Goal: Transaction & Acquisition: Purchase product/service

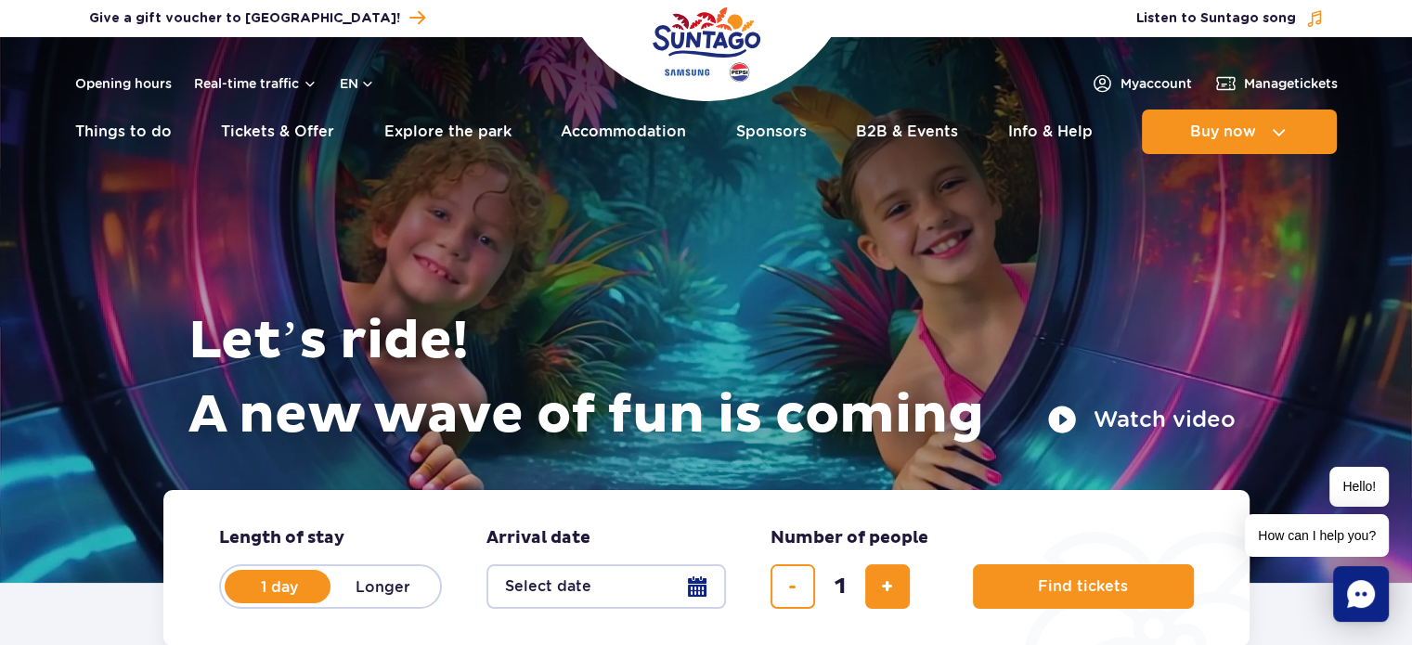
click at [647, 598] on button "Select date" at bounding box center [606, 586] width 240 height 45
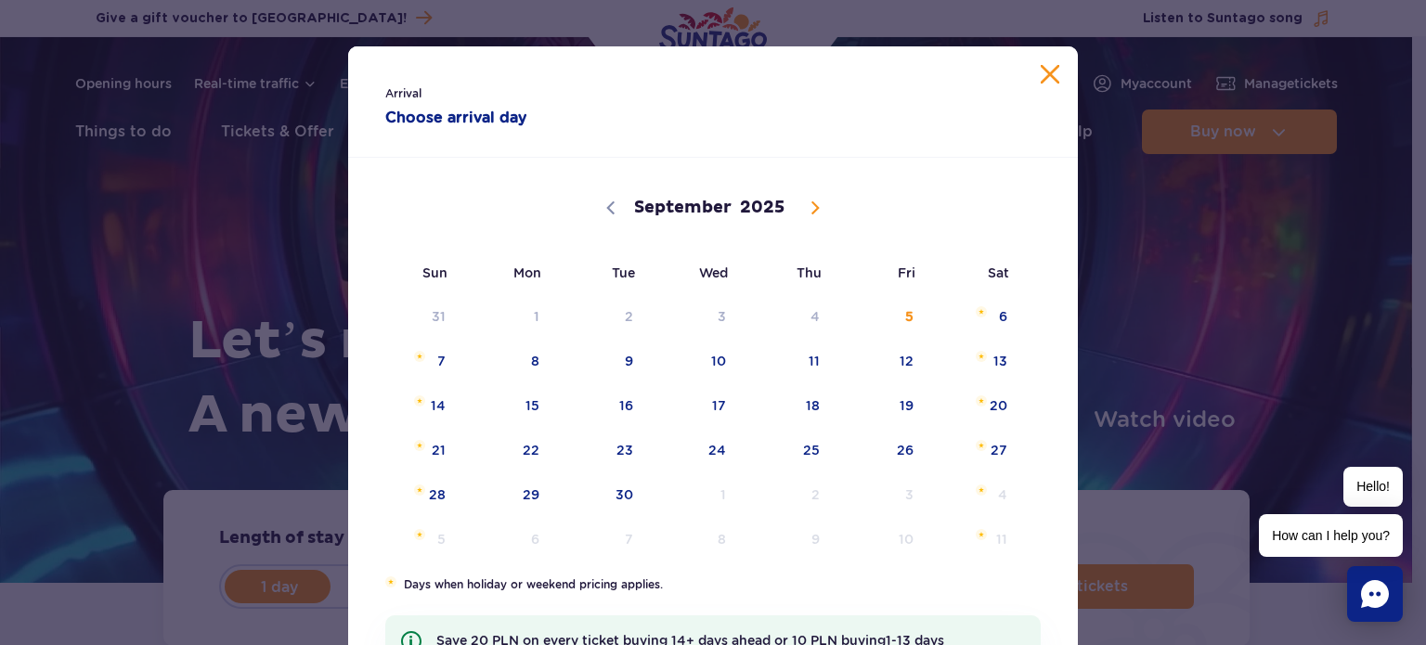
click at [799, 219] on span at bounding box center [815, 208] width 32 height 32
click at [799, 212] on span at bounding box center [815, 208] width 32 height 32
select select "11"
click at [799, 212] on span at bounding box center [815, 208] width 32 height 32
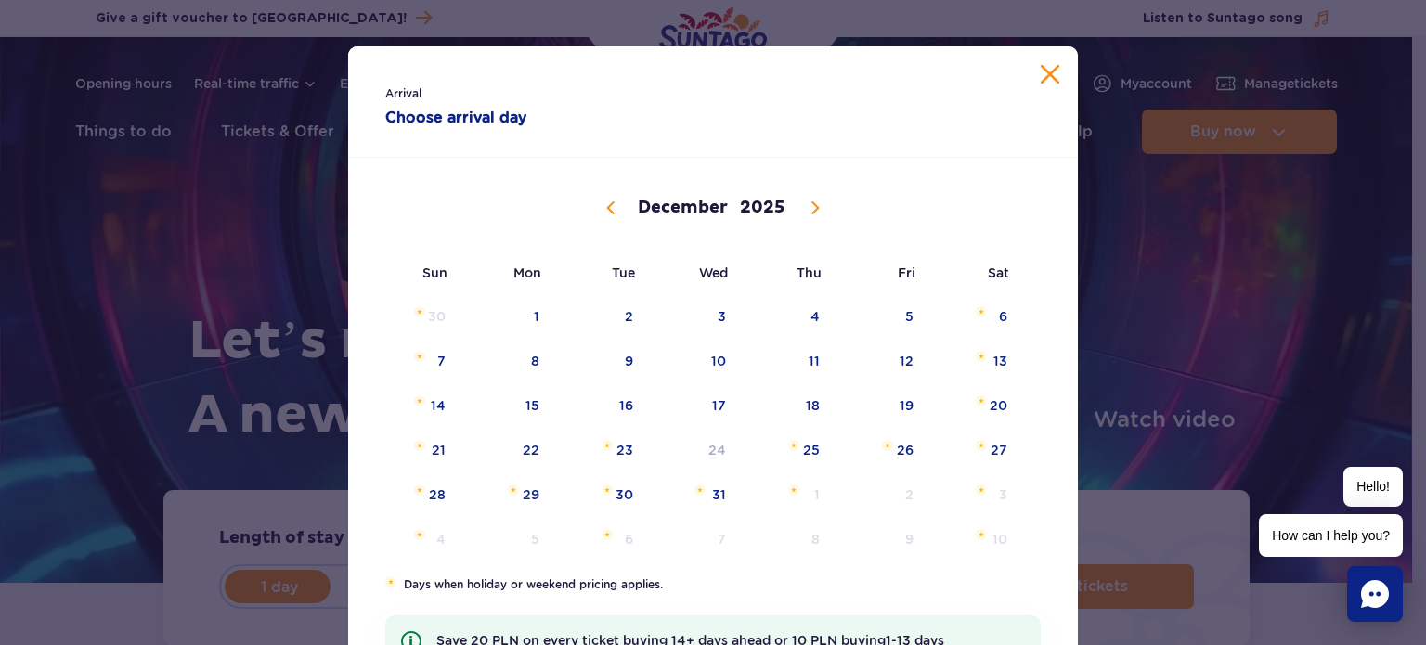
type input "2026"
click at [799, 212] on span at bounding box center [815, 208] width 32 height 32
click at [578, 203] on div "January February March April May June July August September October November [D…" at bounding box center [712, 206] width 655 height 92
click at [604, 208] on icon at bounding box center [610, 207] width 13 height 13
select select "0"
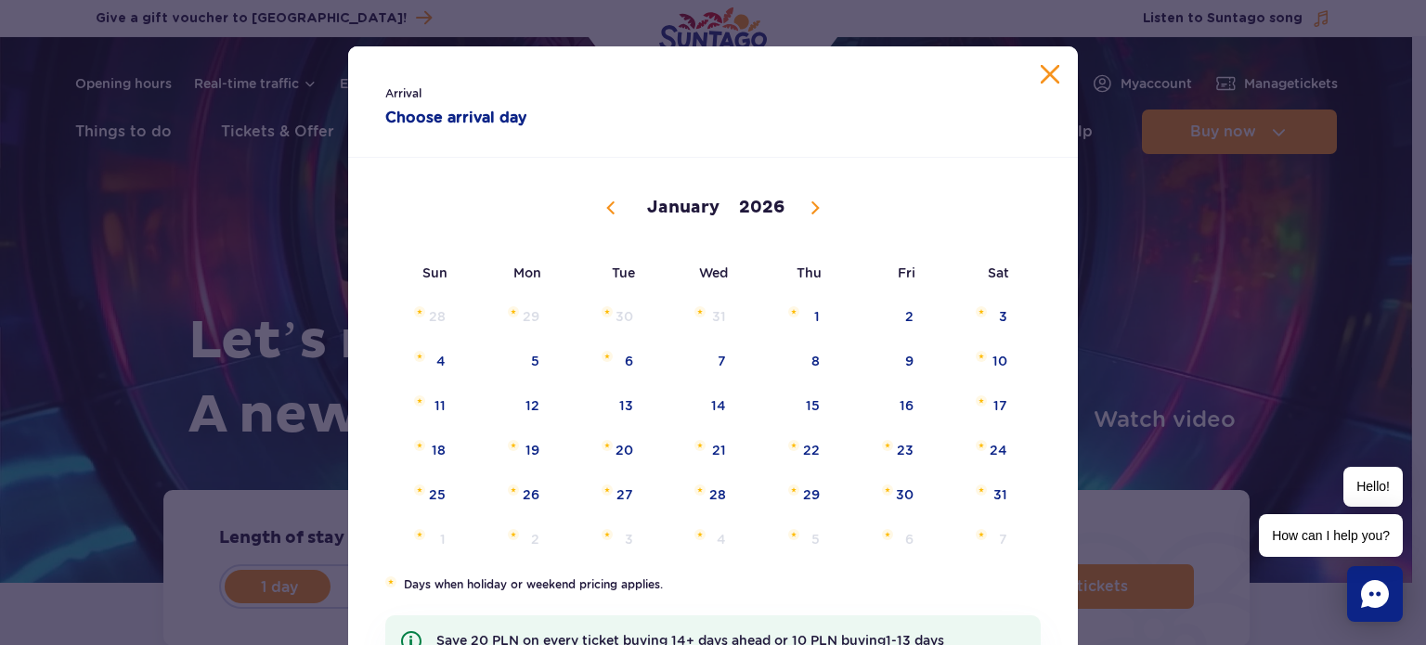
click at [604, 208] on icon at bounding box center [610, 207] width 13 height 13
type input "2025"
click at [604, 208] on icon at bounding box center [610, 207] width 13 height 13
select select "10"
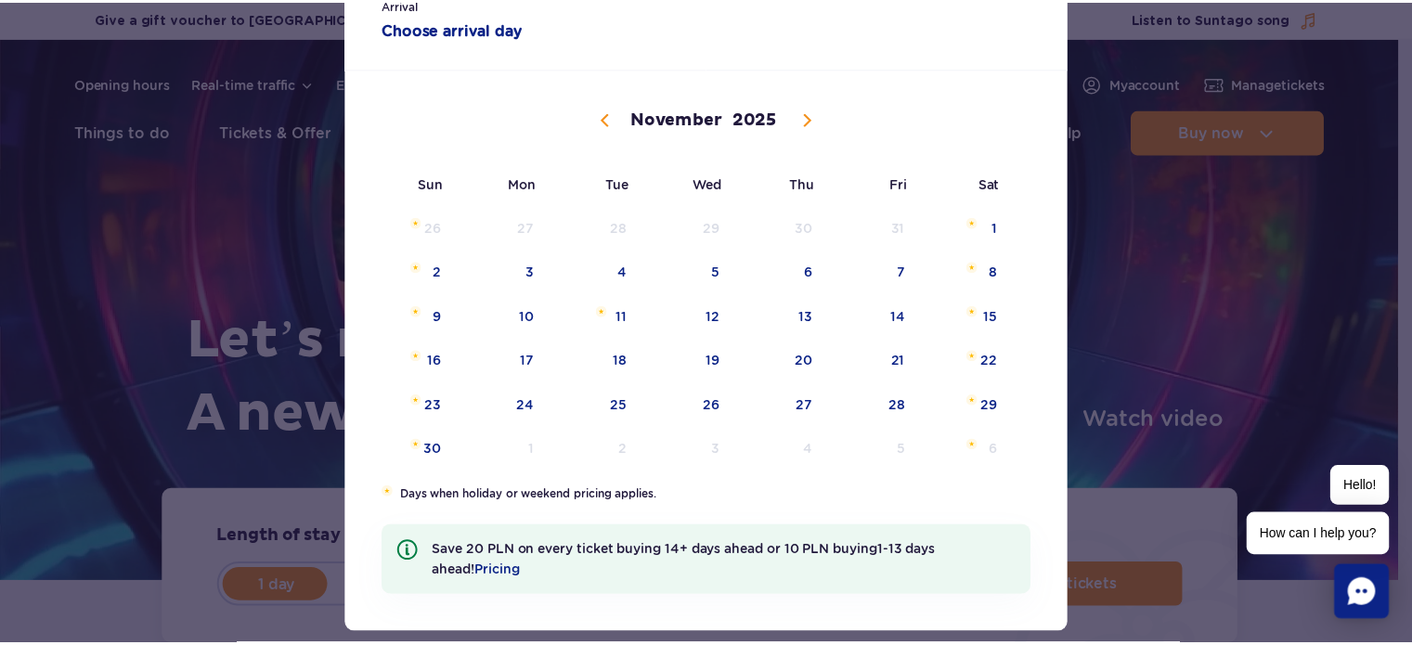
scroll to position [58, 0]
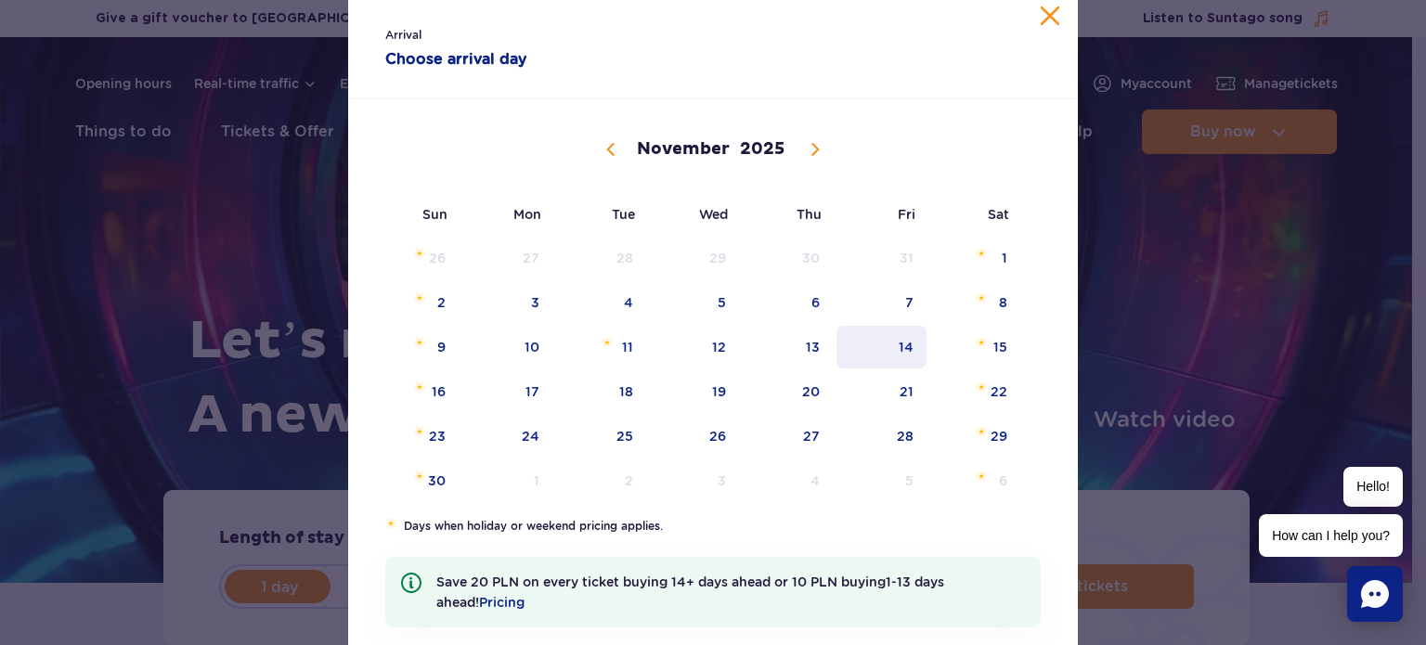
click at [871, 346] on span "14" at bounding box center [882, 347] width 94 height 43
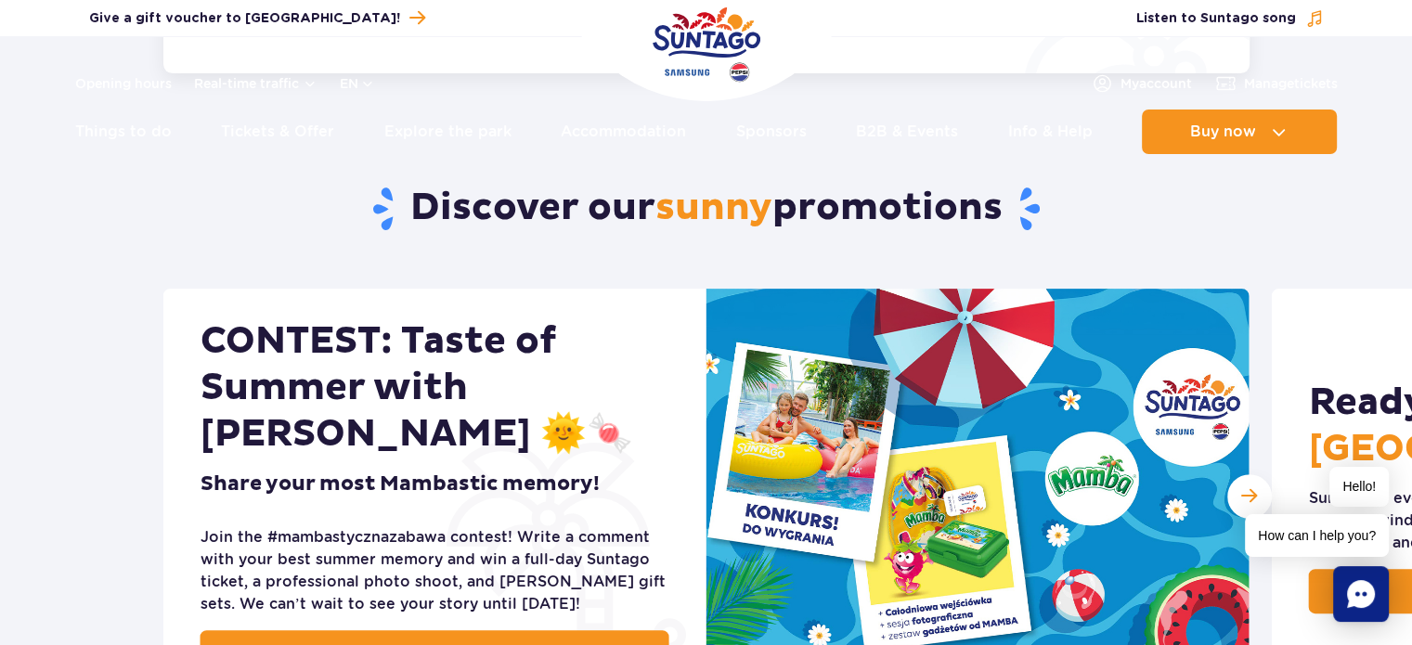
scroll to position [0, 0]
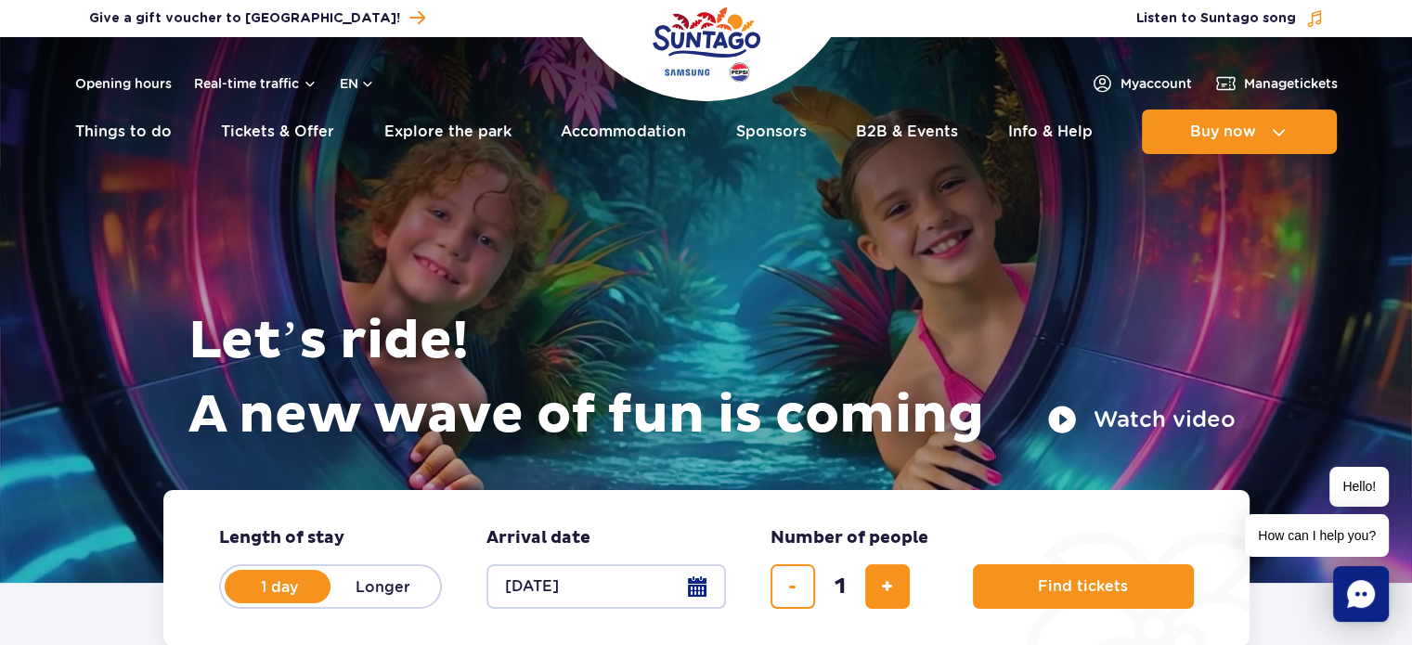
click at [1116, 537] on div "Find tickets" at bounding box center [1083, 568] width 221 height 82
click at [1110, 576] on button "Find tickets" at bounding box center [1083, 586] width 221 height 45
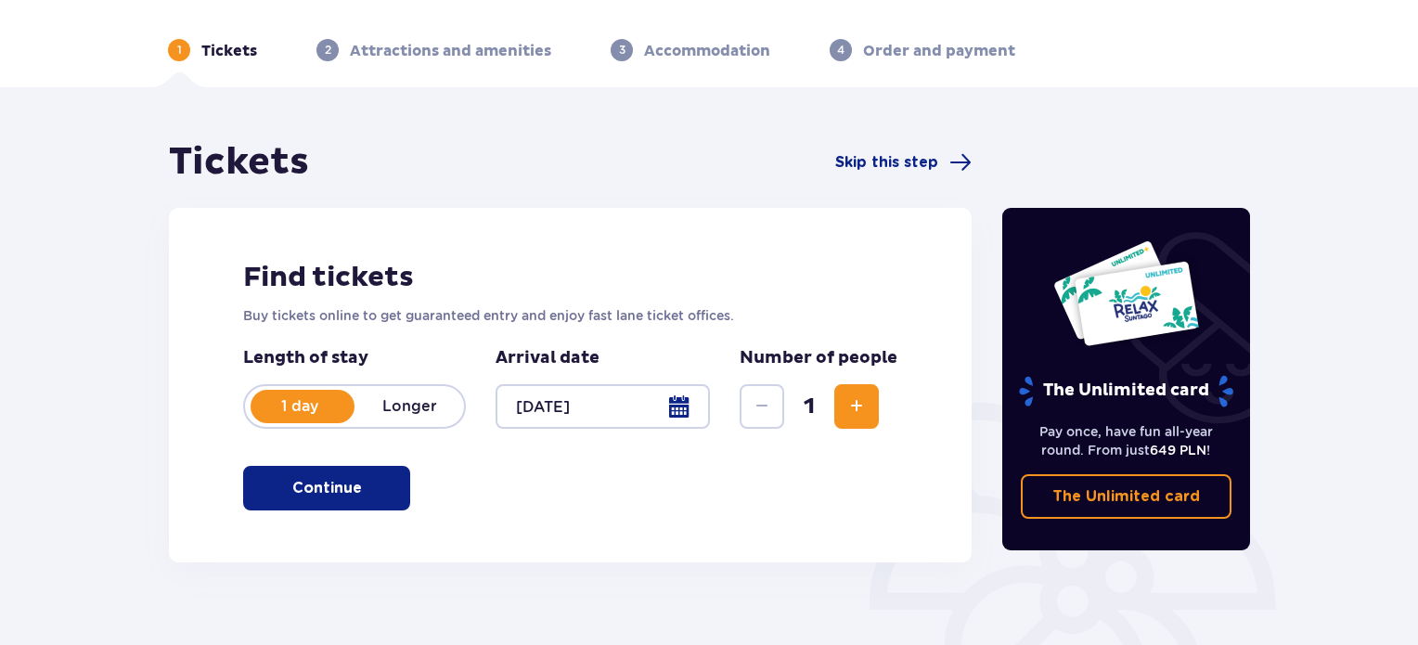
scroll to position [162, 0]
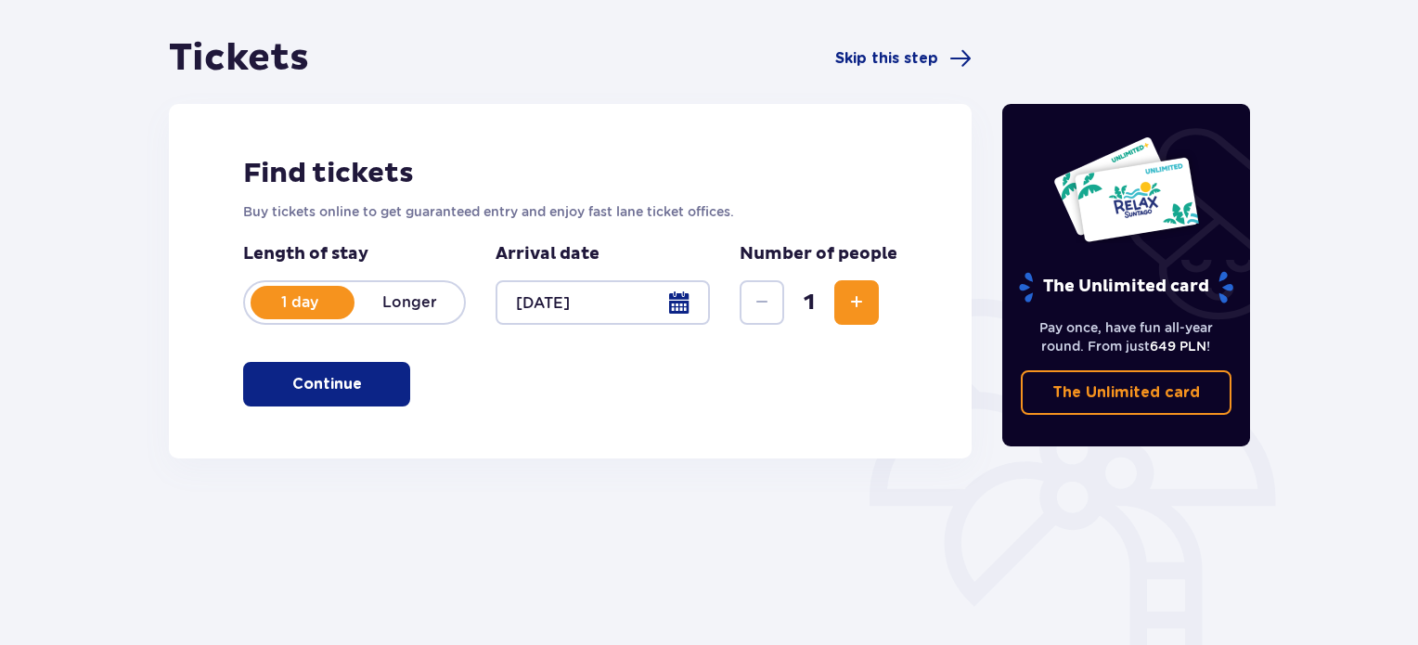
click at [334, 384] on p "Continue" at bounding box center [327, 384] width 70 height 20
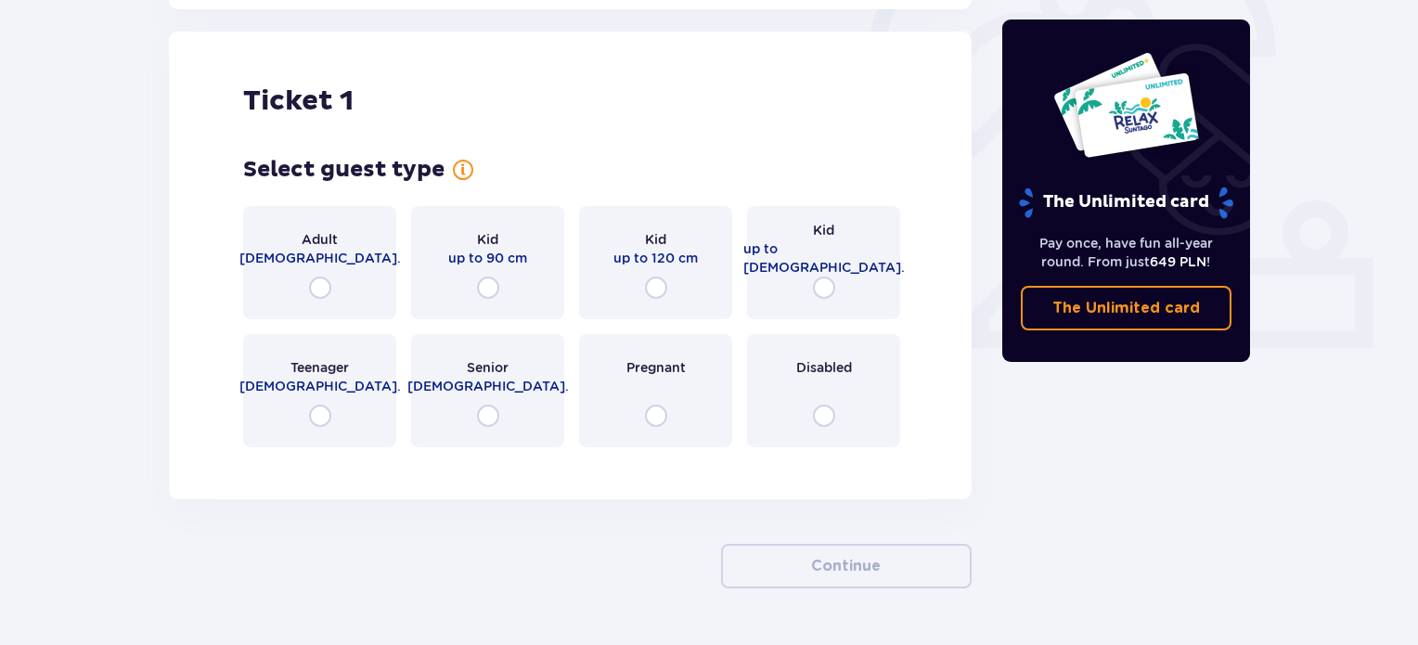
scroll to position [620, 0]
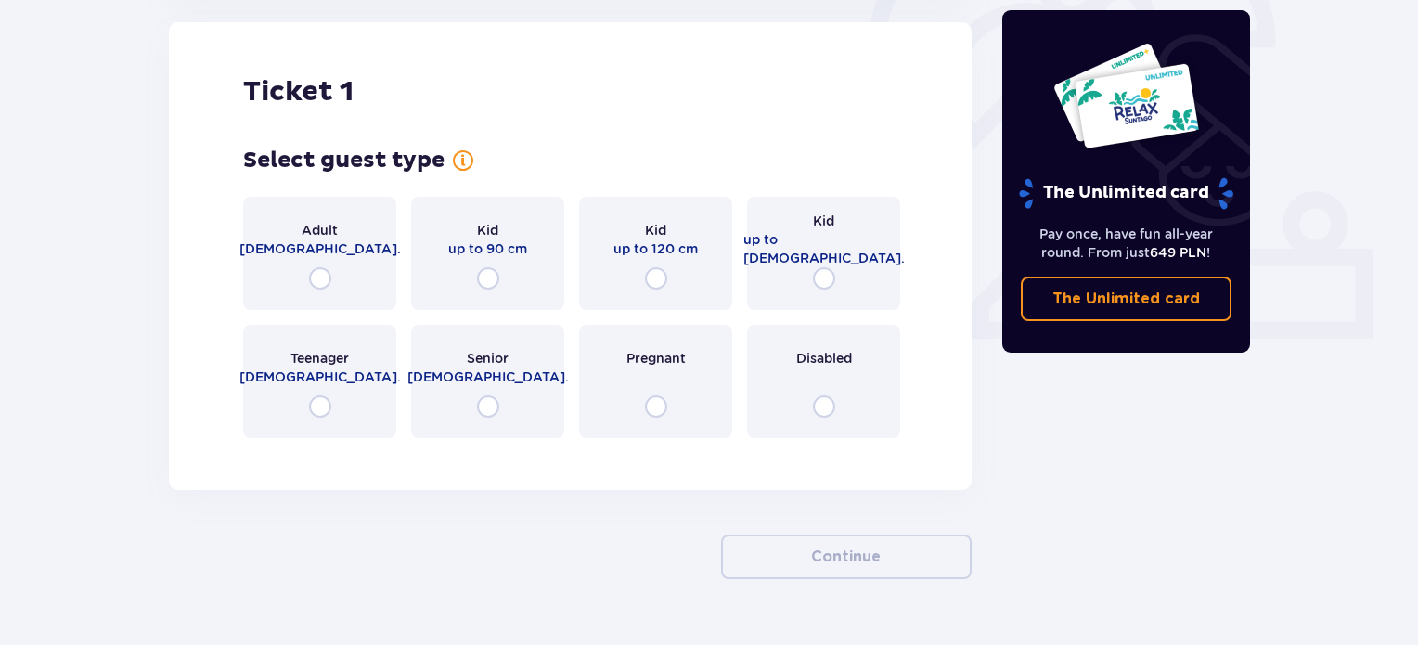
click at [353, 263] on div "Adult 18 - 65 y.o." at bounding box center [319, 253] width 153 height 113
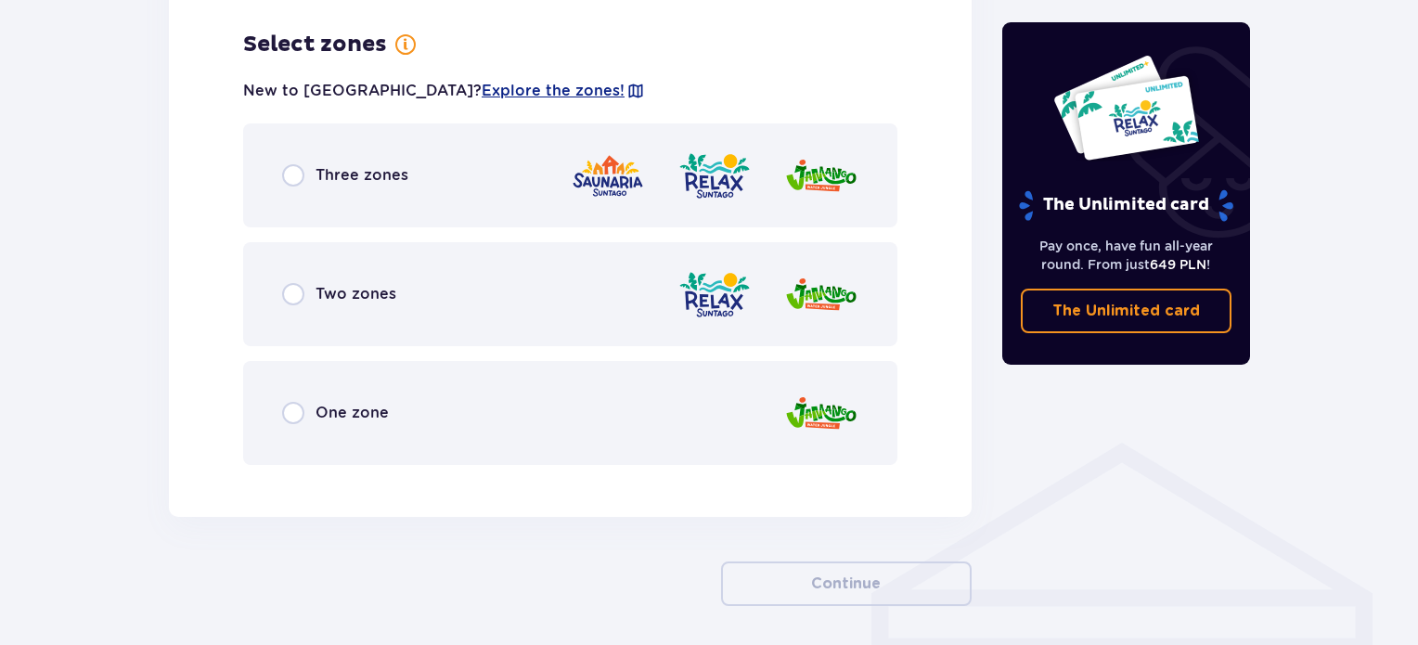
scroll to position [1073, 0]
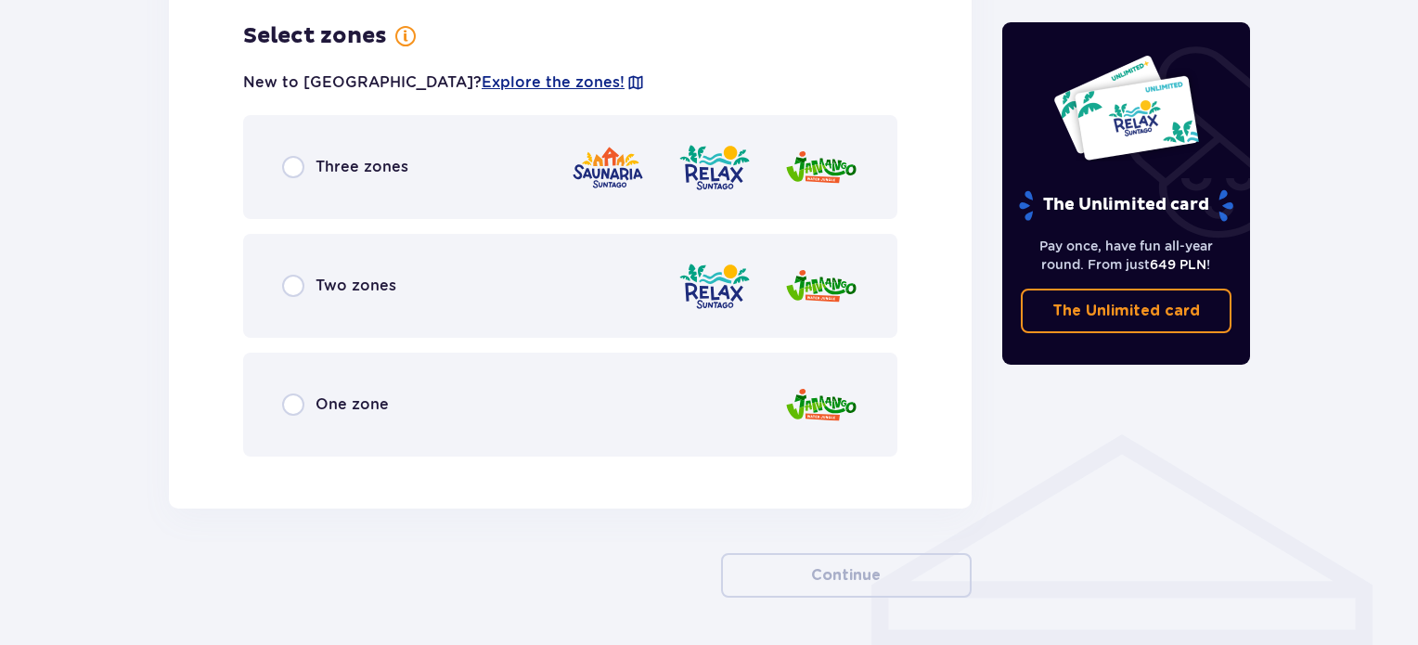
click at [486, 175] on div "Three zones" at bounding box center [570, 167] width 654 height 104
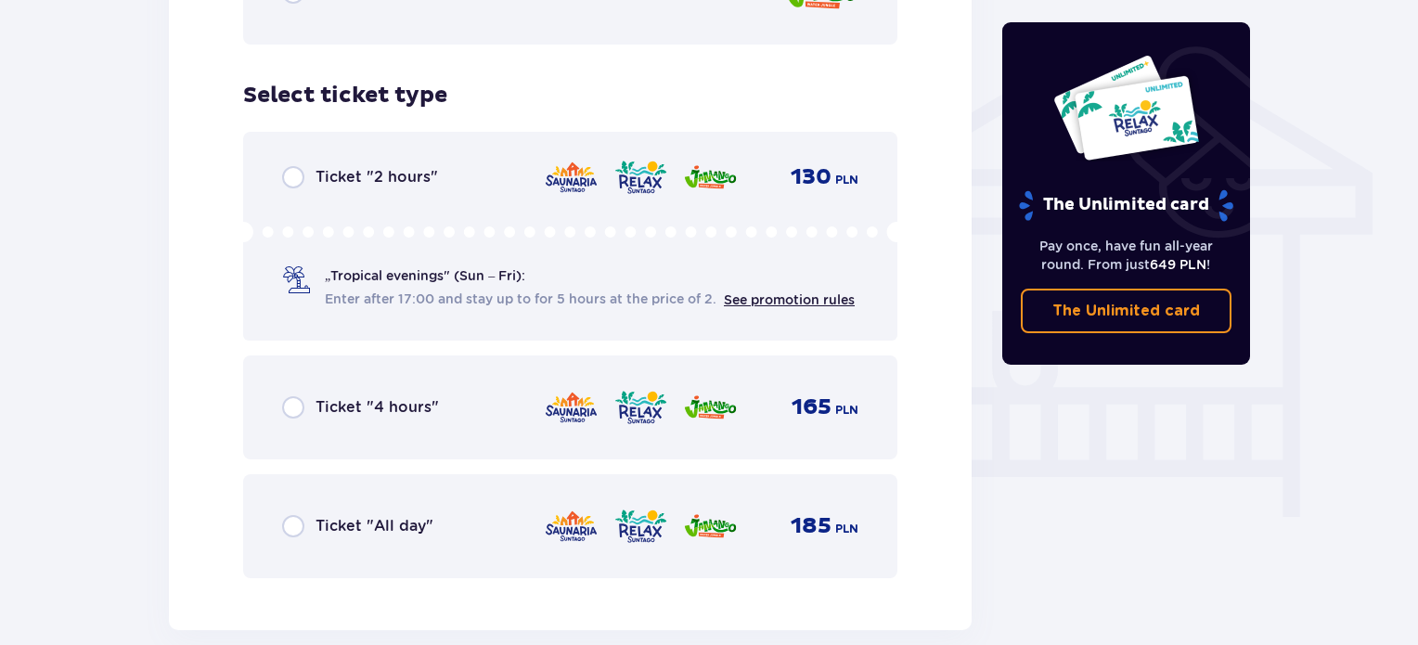
scroll to position [1545, 0]
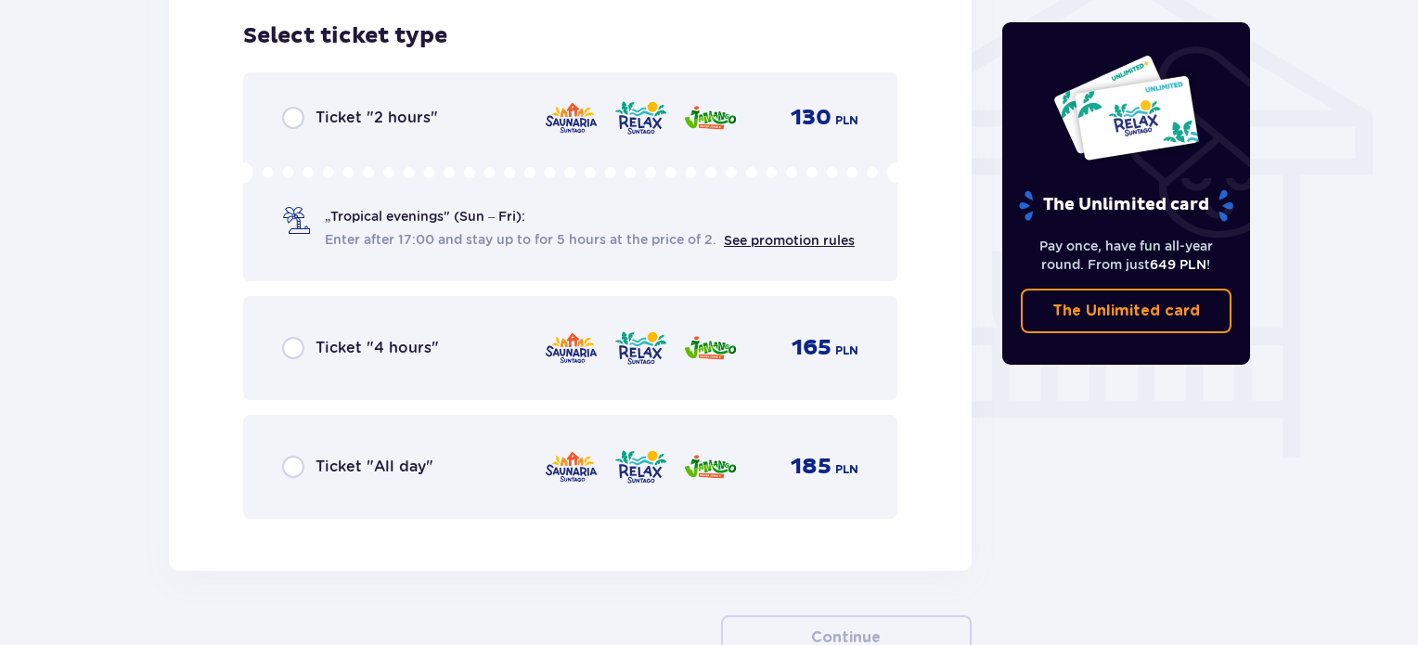
click at [427, 512] on div "Ticket "All day" 185 PLN" at bounding box center [570, 467] width 654 height 104
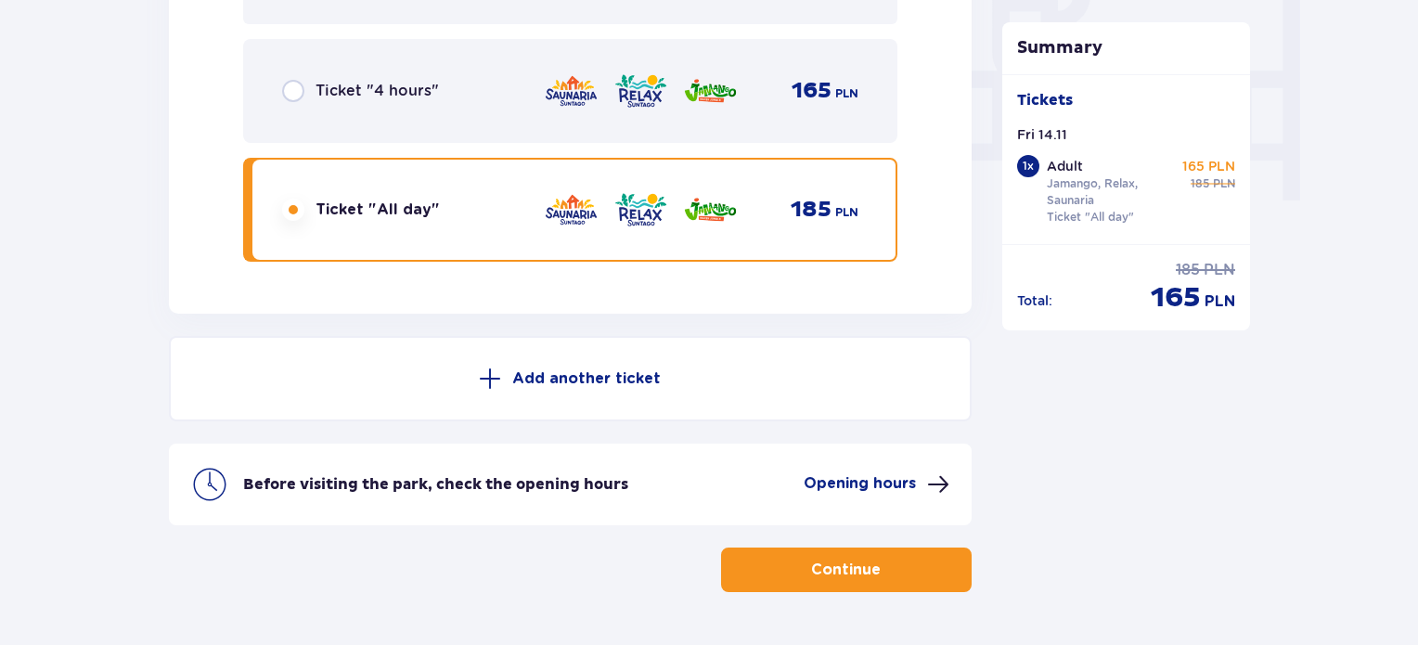
scroll to position [1877, 0]
